Goal: Contribute content

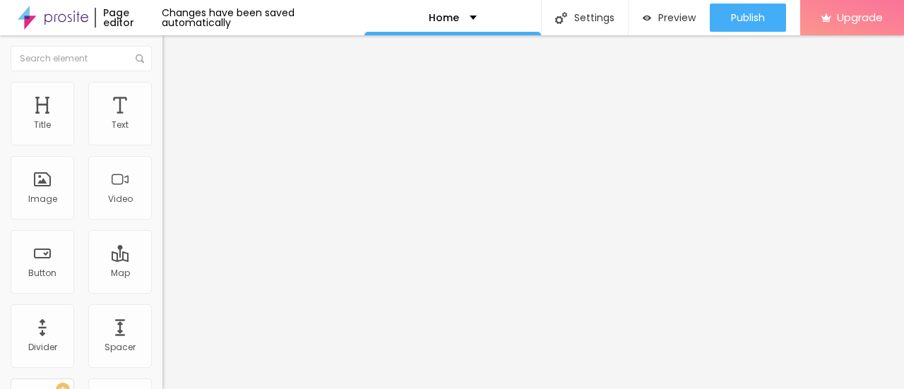
click at [162, 121] on span "Change image" at bounding box center [200, 115] width 76 height 12
click at [162, 133] on input "Click me" at bounding box center [247, 126] width 170 height 14
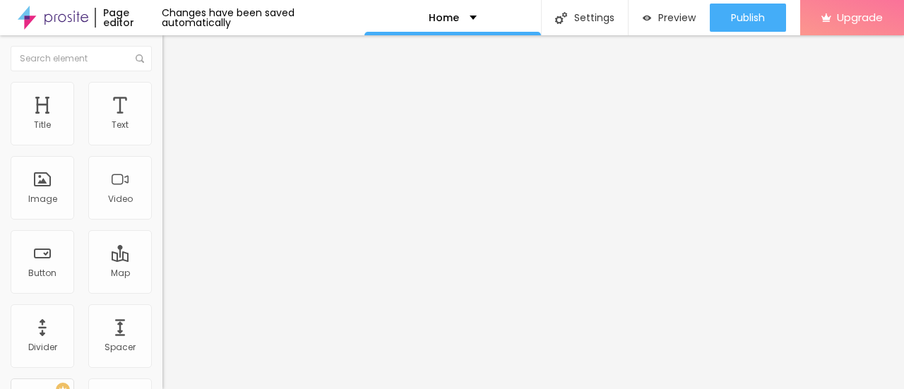
paste input "Book Now👉8828385899"
type input "Book Now👉8828385899"
click at [162, 291] on input "https://" at bounding box center [247, 284] width 170 height 14
paste input "[DOMAIN_NAME][URL]"
type input "[URL][DOMAIN_NAME]"
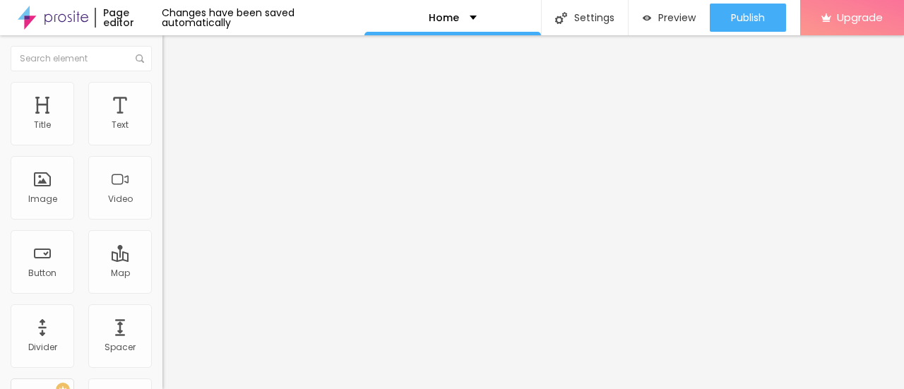
click at [162, 120] on div "Add image" at bounding box center [243, 115] width 162 height 10
click at [162, 121] on span "Add image" at bounding box center [191, 115] width 58 height 12
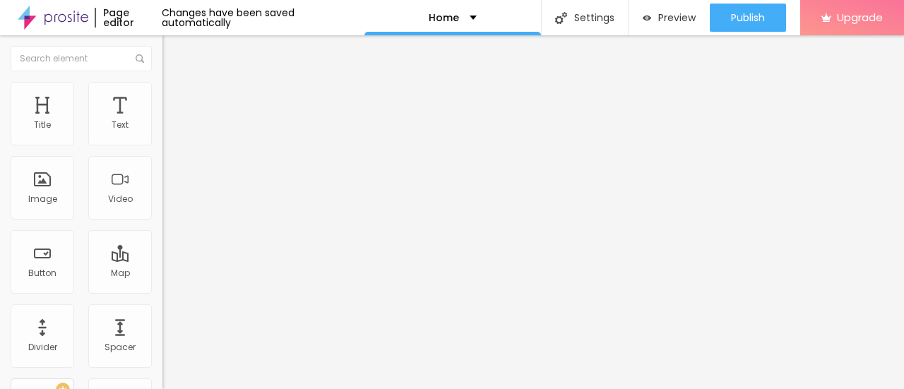
click at [162, 121] on span "Change image" at bounding box center [200, 115] width 76 height 12
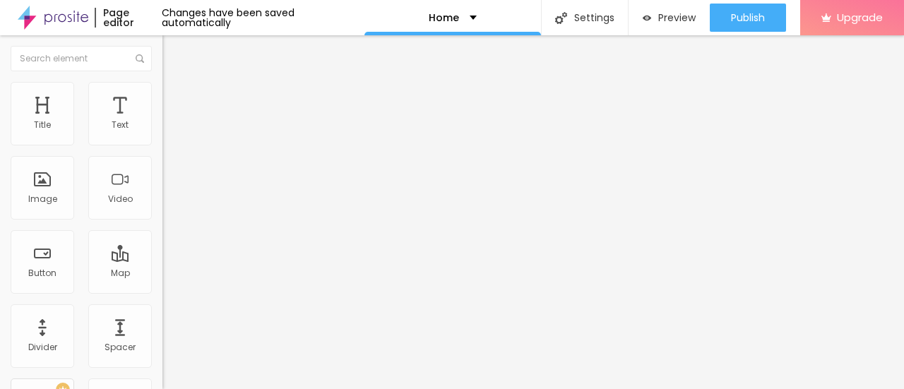
click at [162, 121] on span "Change image" at bounding box center [200, 115] width 76 height 12
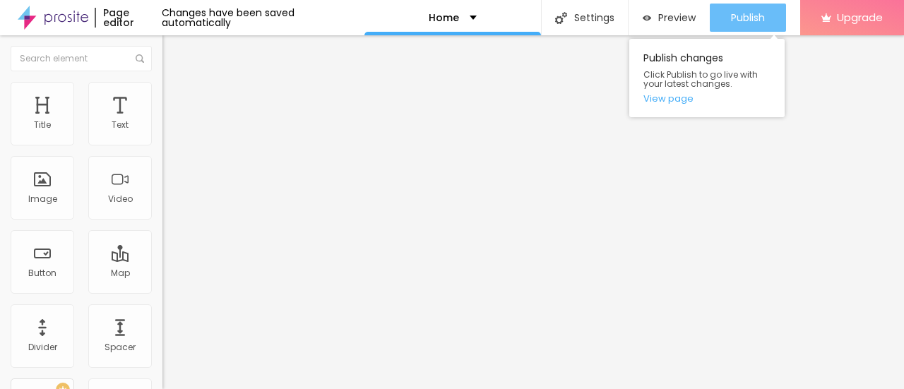
click at [734, 5] on div "Publish" at bounding box center [748, 18] width 34 height 28
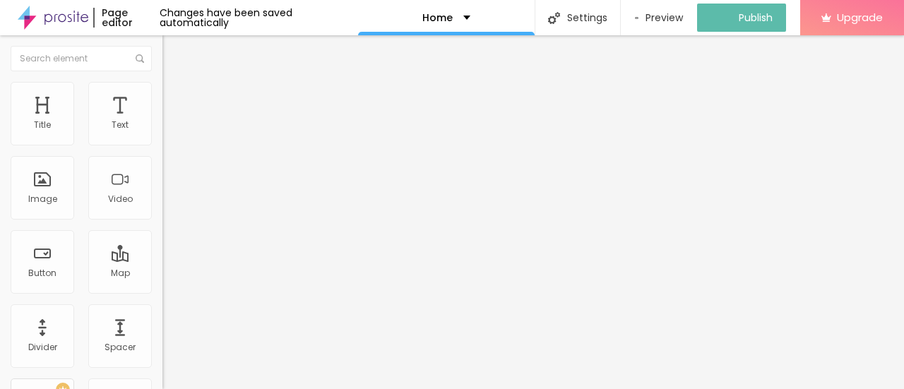
click at [45, 16] on img at bounding box center [53, 17] width 71 height 35
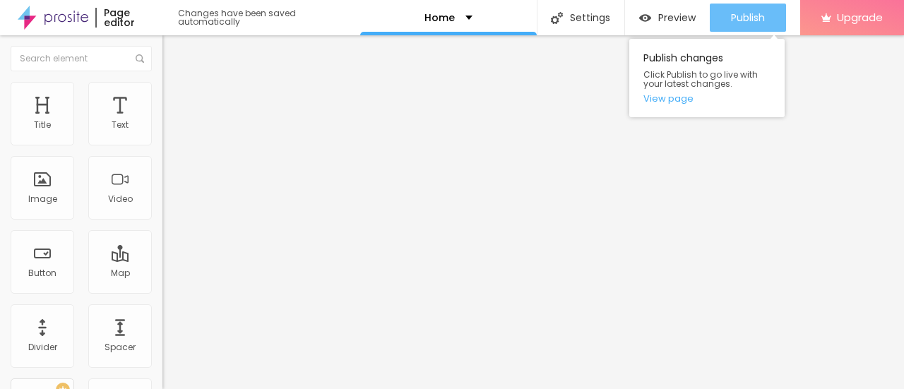
click at [731, 13] on span "Publish" at bounding box center [748, 17] width 34 height 11
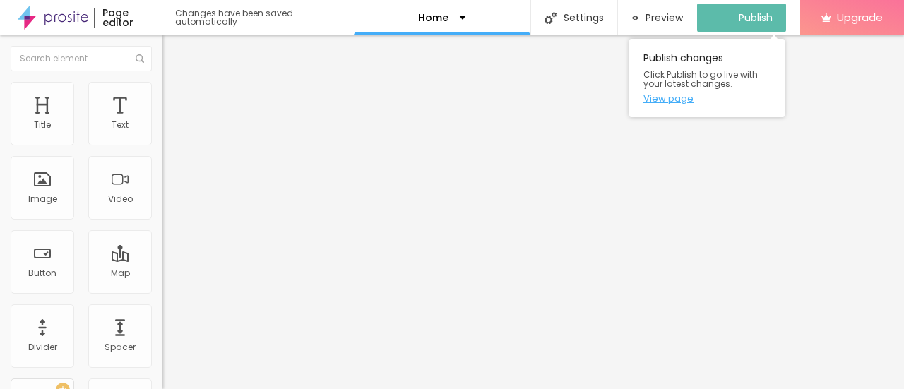
click at [672, 98] on link "View page" at bounding box center [706, 98] width 127 height 9
